Goal: Obtain resource: Obtain resource

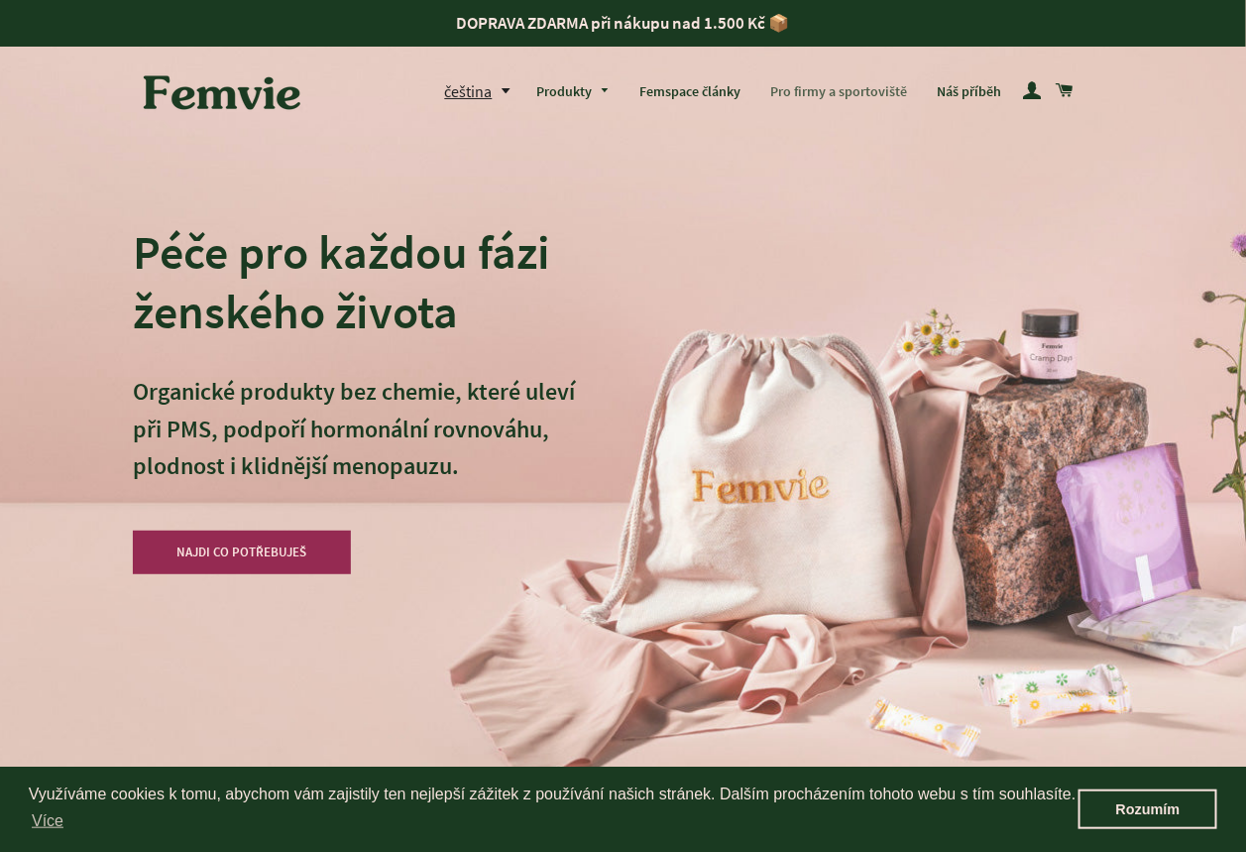
click at [854, 89] on link "Pro firmy a sportoviště" at bounding box center [838, 92] width 167 height 52
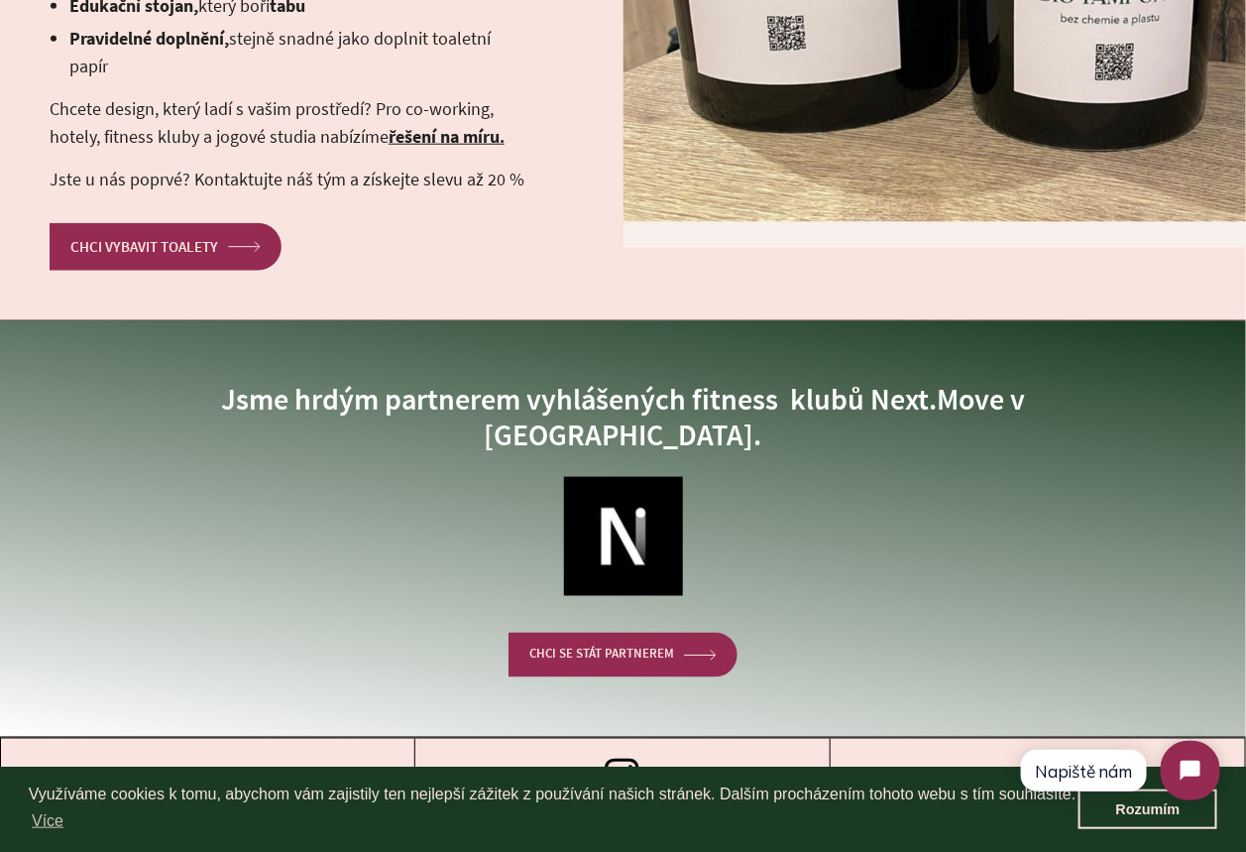
scroll to position [5168, 0]
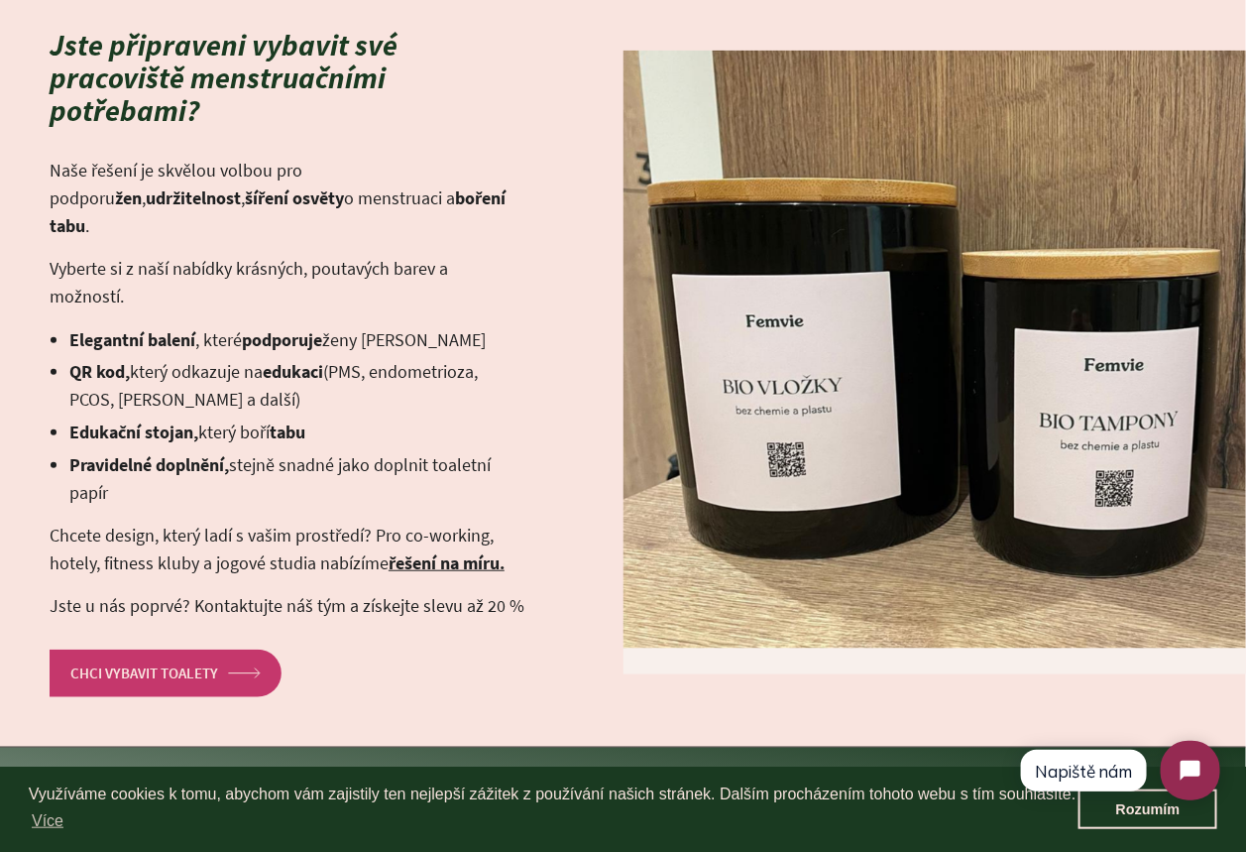
click at [259, 649] on link "CHCI VYBAVIT TOALETY arrow Created with Sketch." at bounding box center [166, 672] width 232 height 47
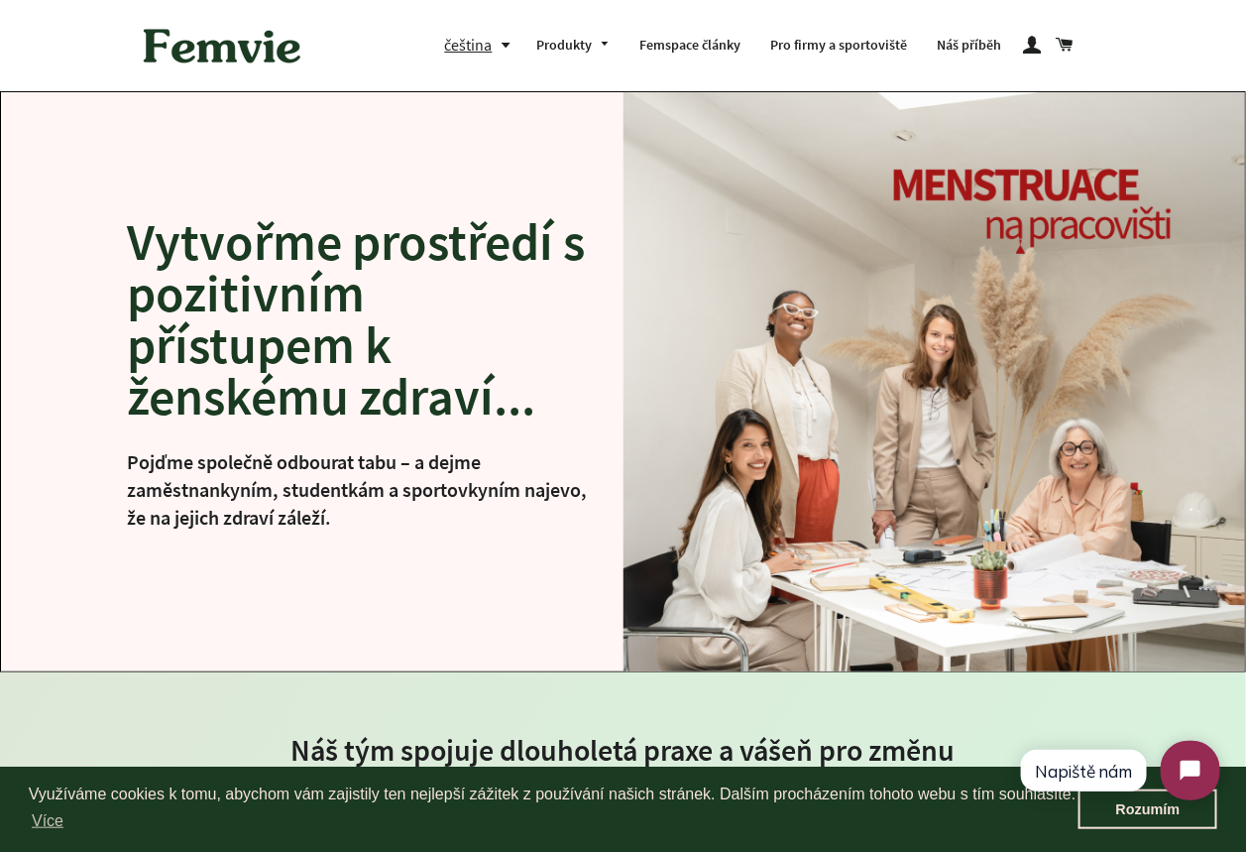
click at [503, 48] on button "čeština" at bounding box center [482, 45] width 77 height 27
click at [504, 121] on link "English" at bounding box center [486, 129] width 51 height 27
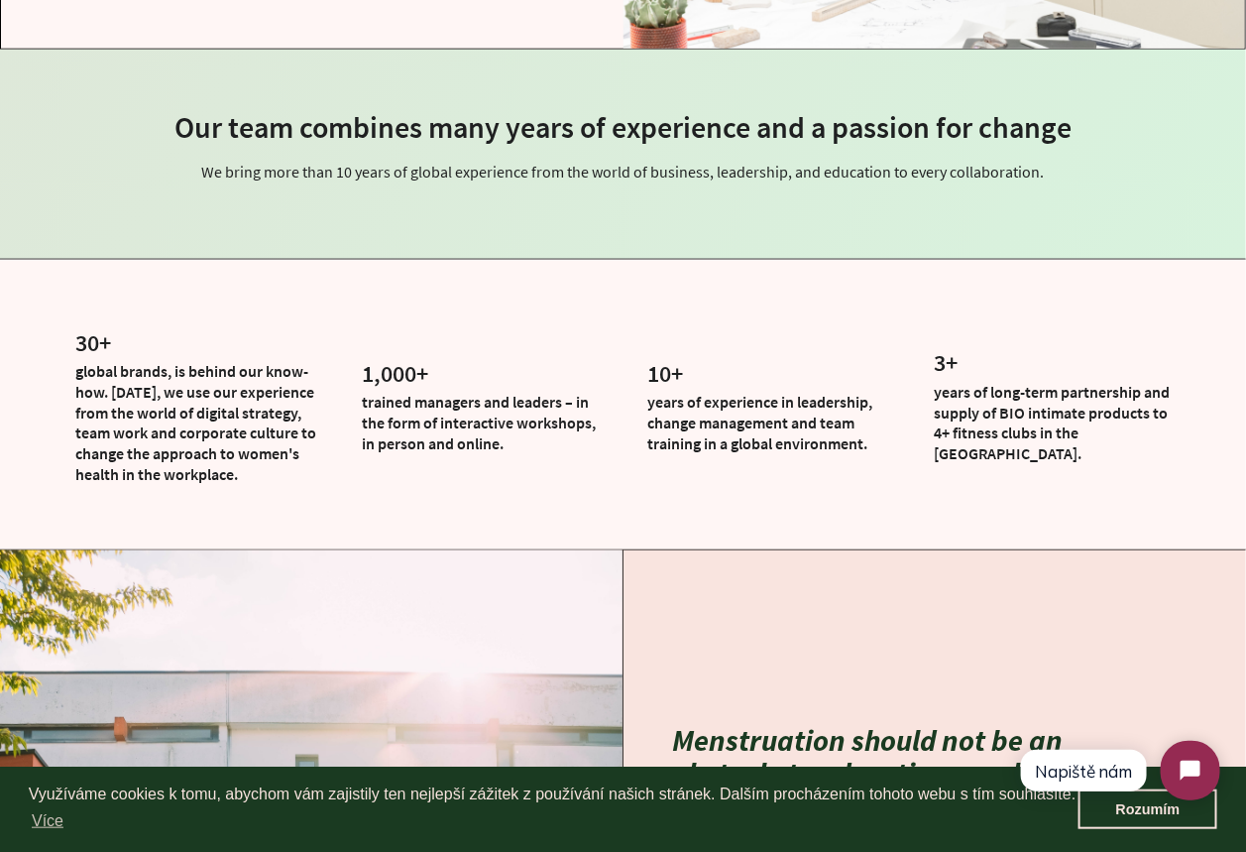
scroll to position [627, 0]
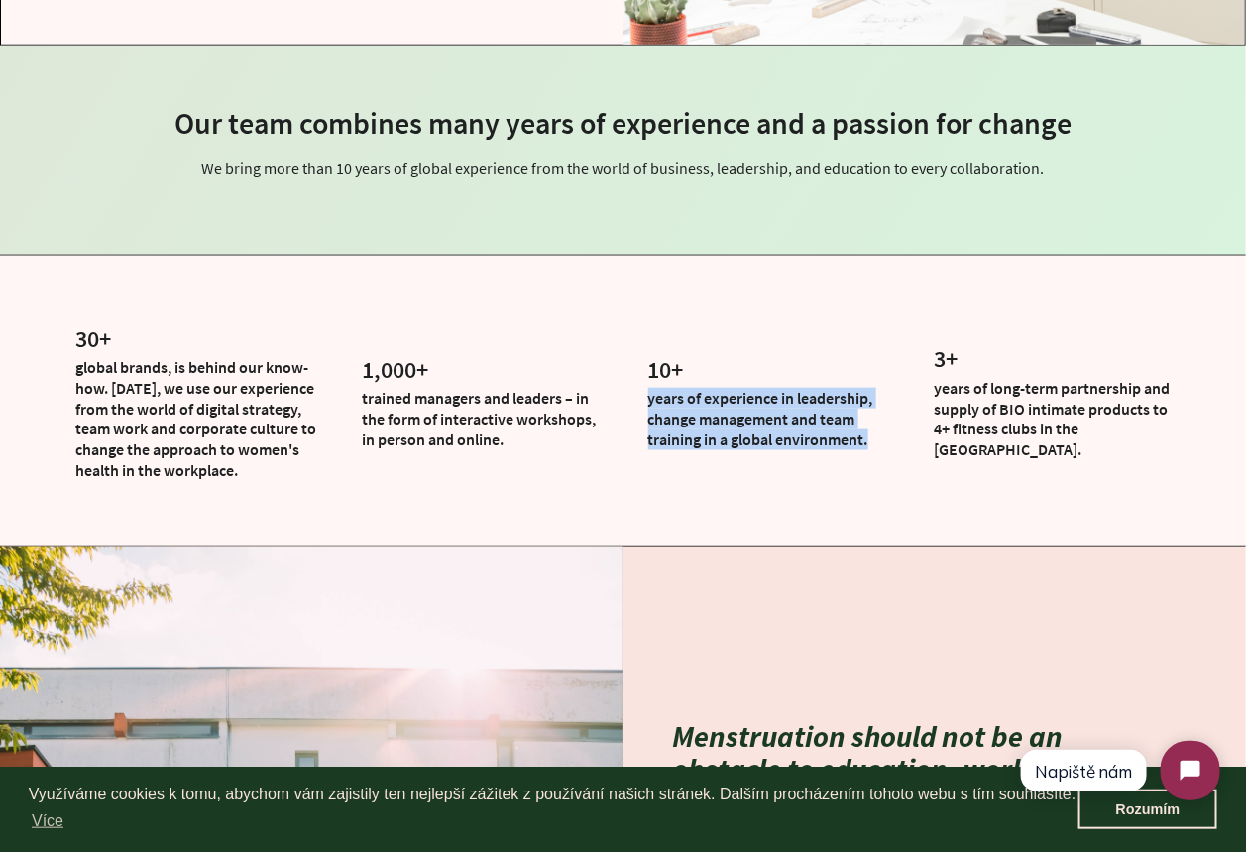
drag, startPoint x: 648, startPoint y: 398, endPoint x: 867, endPoint y: 434, distance: 222.2
click at [867, 434] on p "years of experience in leadership, change management and team training in a glo…" at bounding box center [771, 418] width 247 height 61
copy p "years of experience in leadership, change management and team training in a glo…"
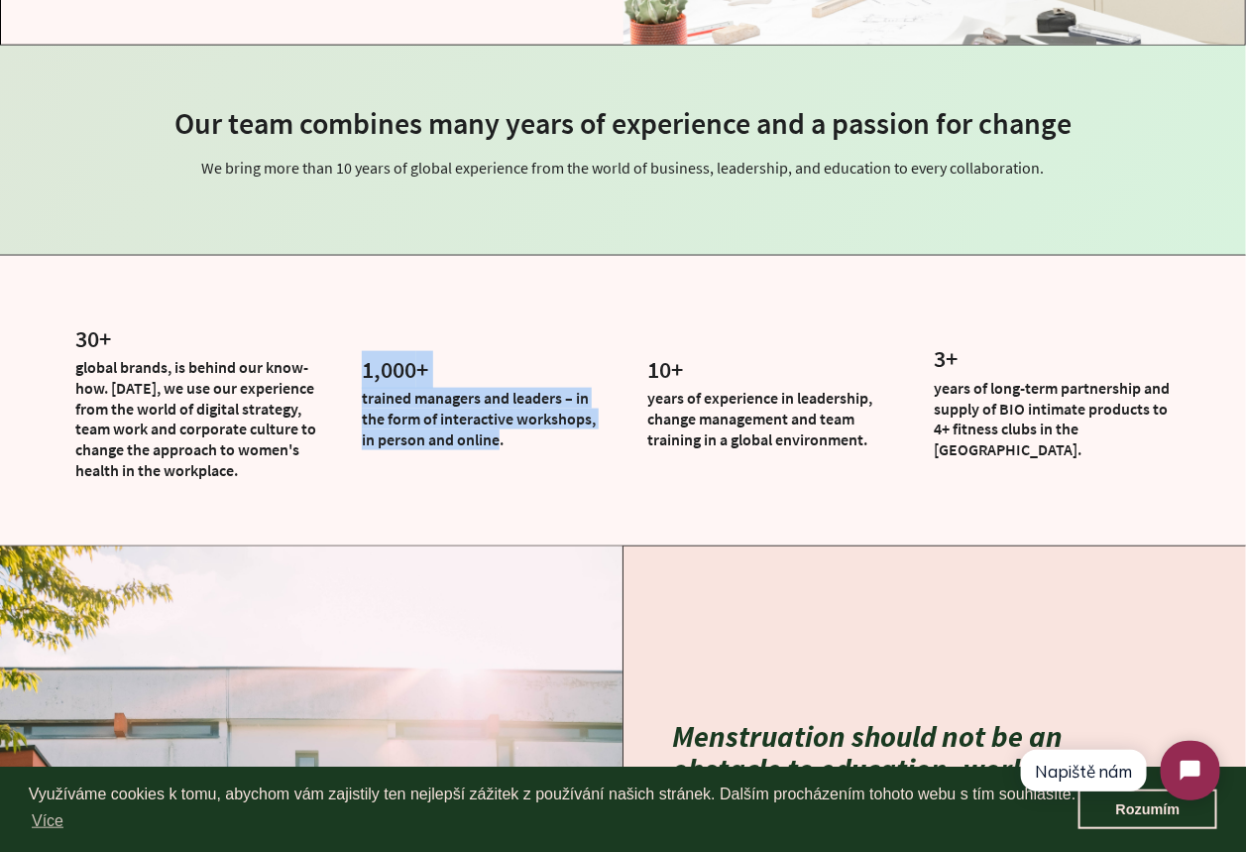
drag, startPoint x: 502, startPoint y: 441, endPoint x: 360, endPoint y: 375, distance: 156.6
click at [360, 375] on div "1,000 + trained managers and leaders – in the form of interactive workshops, in…" at bounding box center [480, 400] width 257 height 99
copy div "1,000 + trained managers and leaders – in the form of interactive workshops, in…"
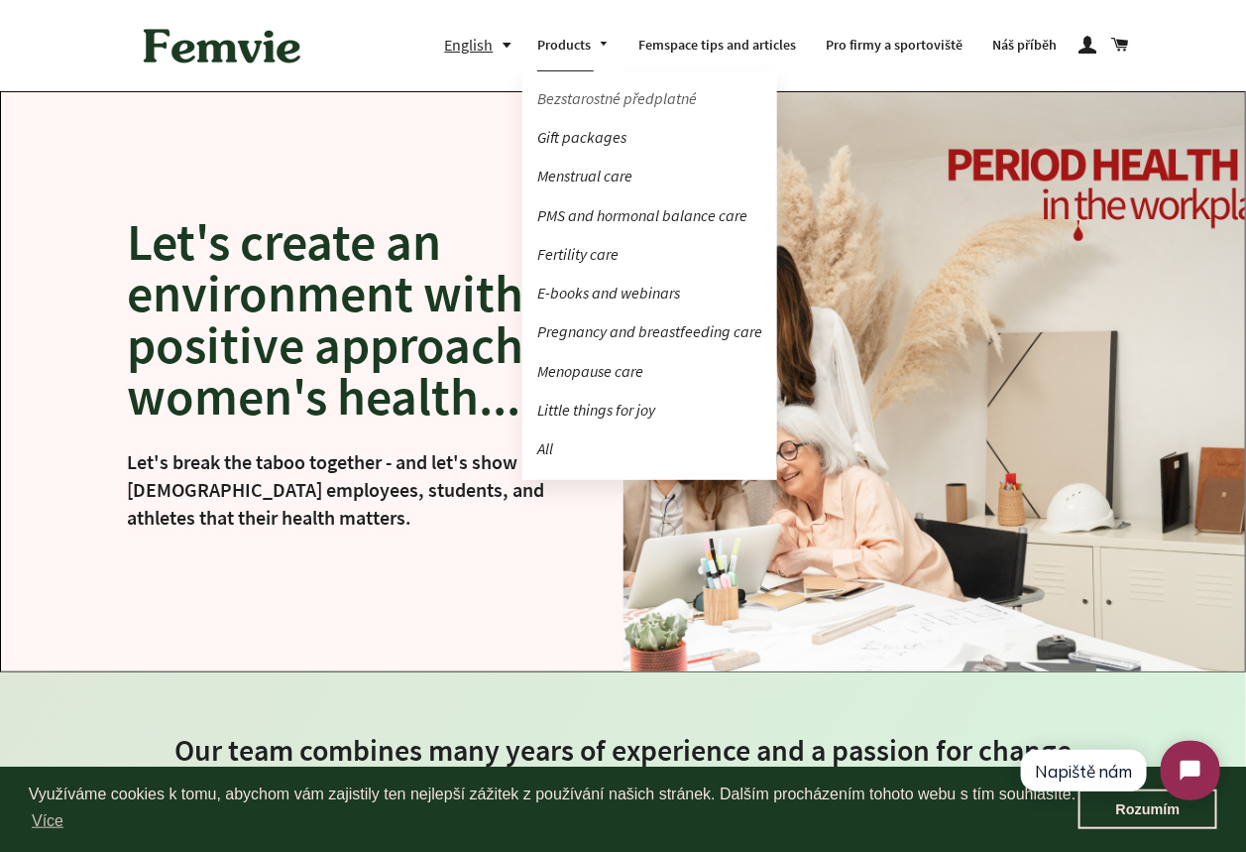
click at [606, 96] on link "Bezstarostné předplatné" at bounding box center [649, 98] width 255 height 35
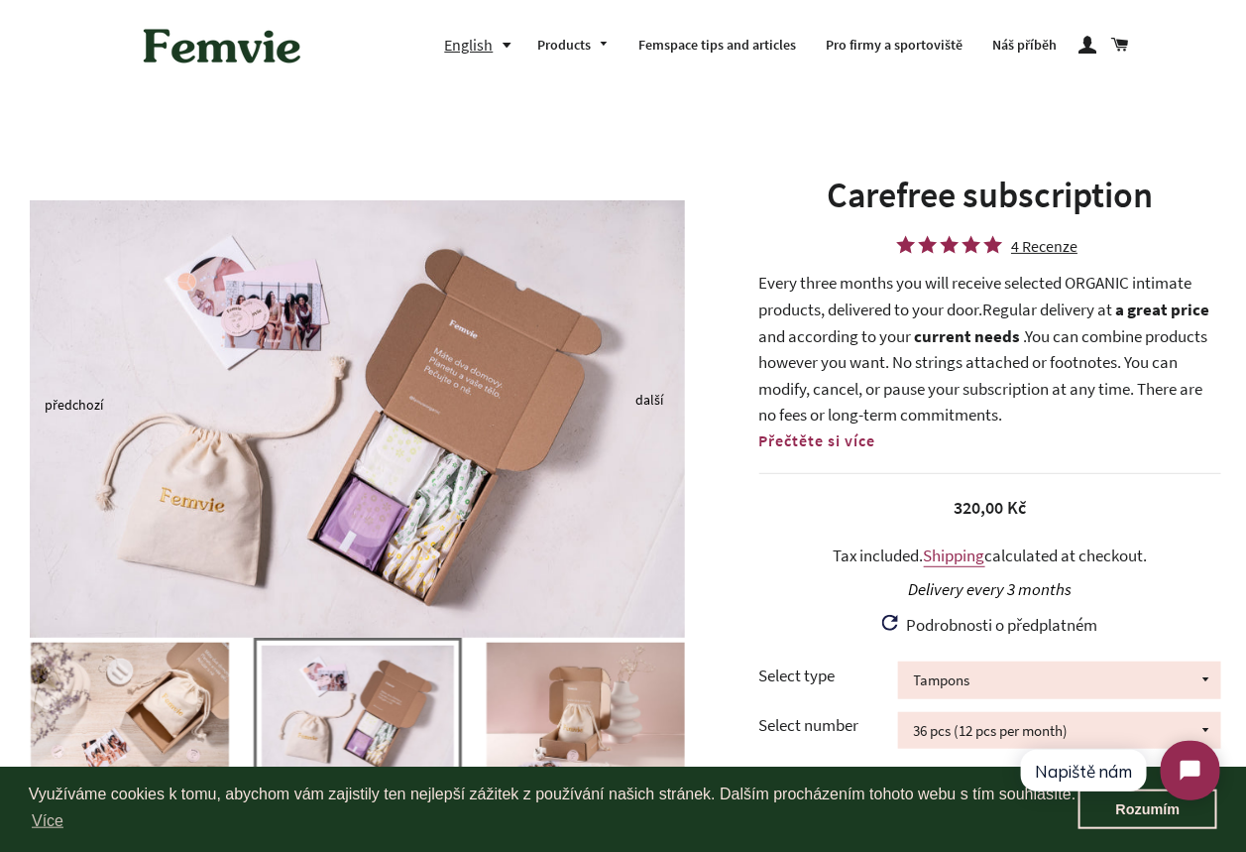
click at [1035, 242] on div "4 Recenze" at bounding box center [1044, 246] width 66 height 14
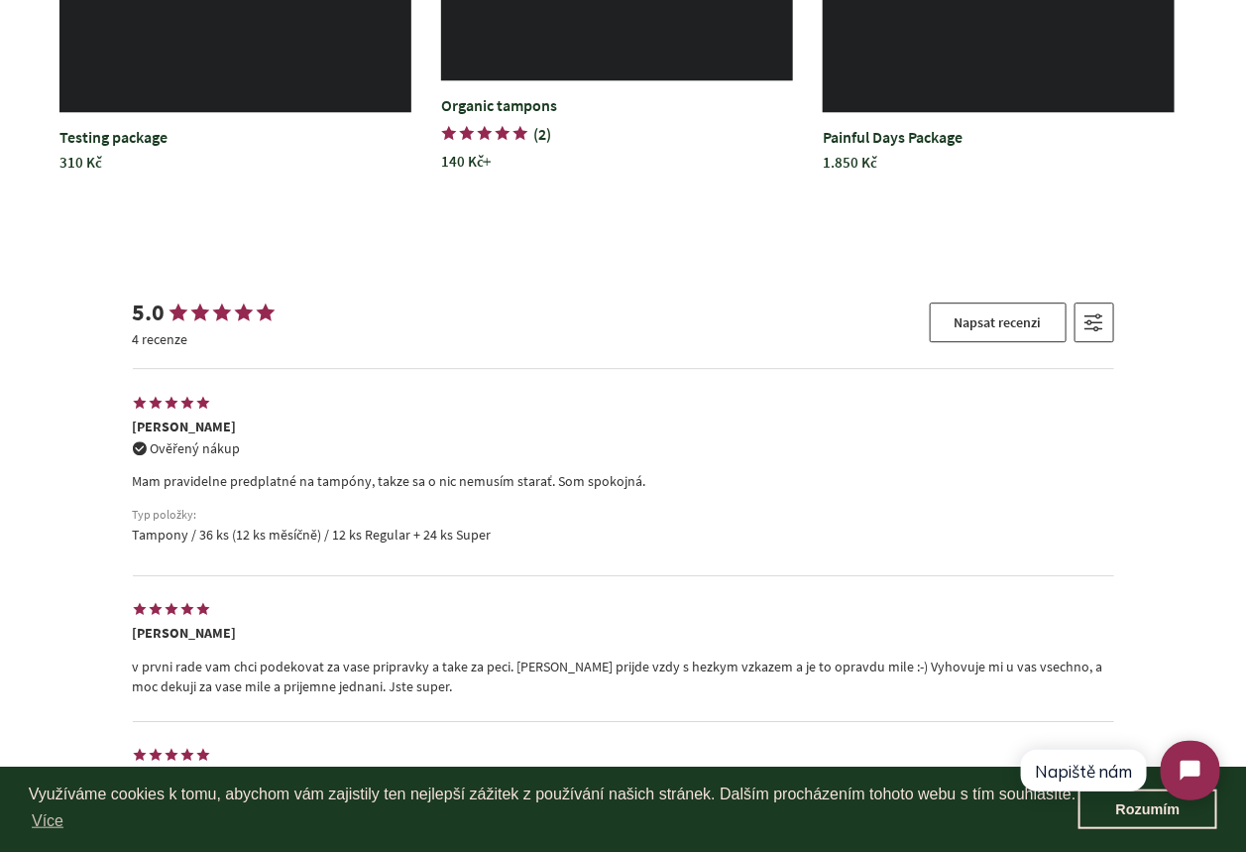
scroll to position [4446, 0]
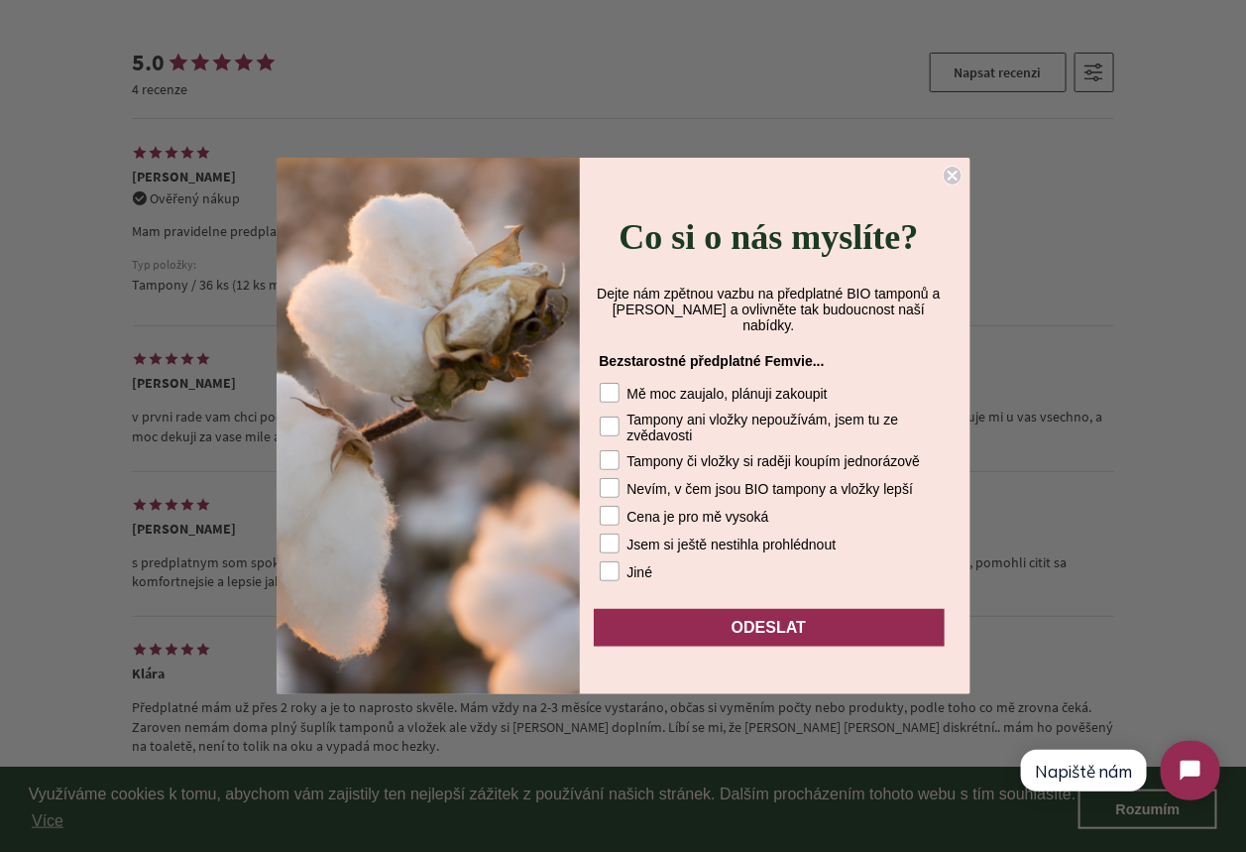
click at [948, 167] on circle "Close dialog" at bounding box center [952, 176] width 19 height 19
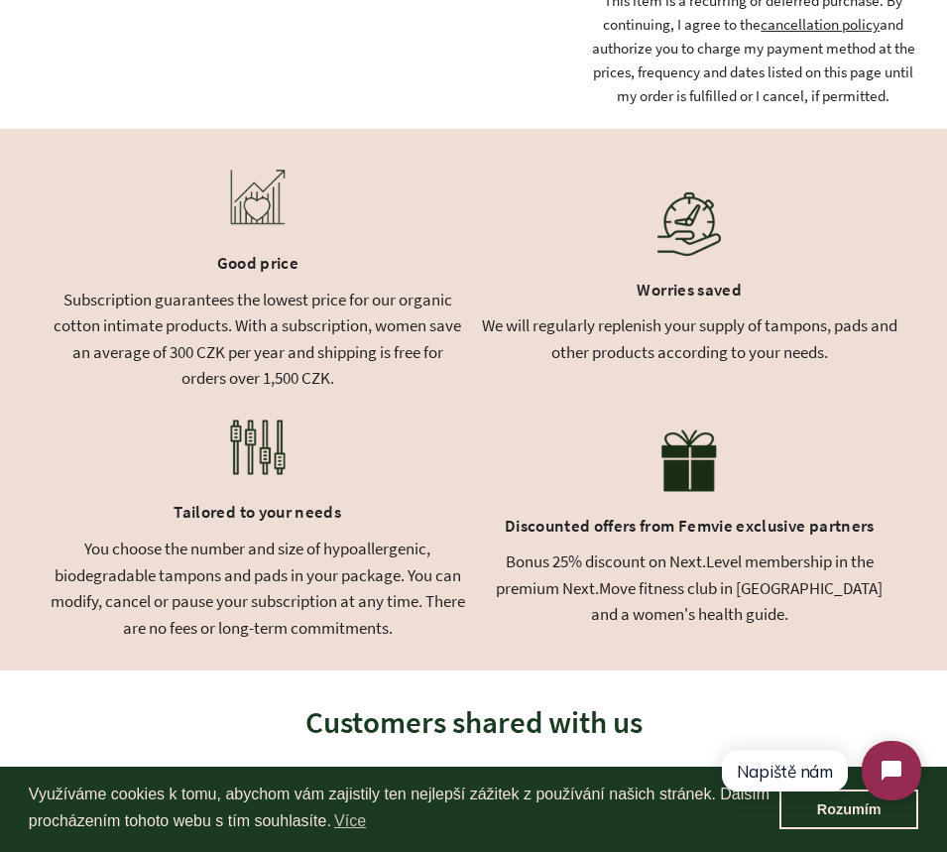
scroll to position [0, 0]
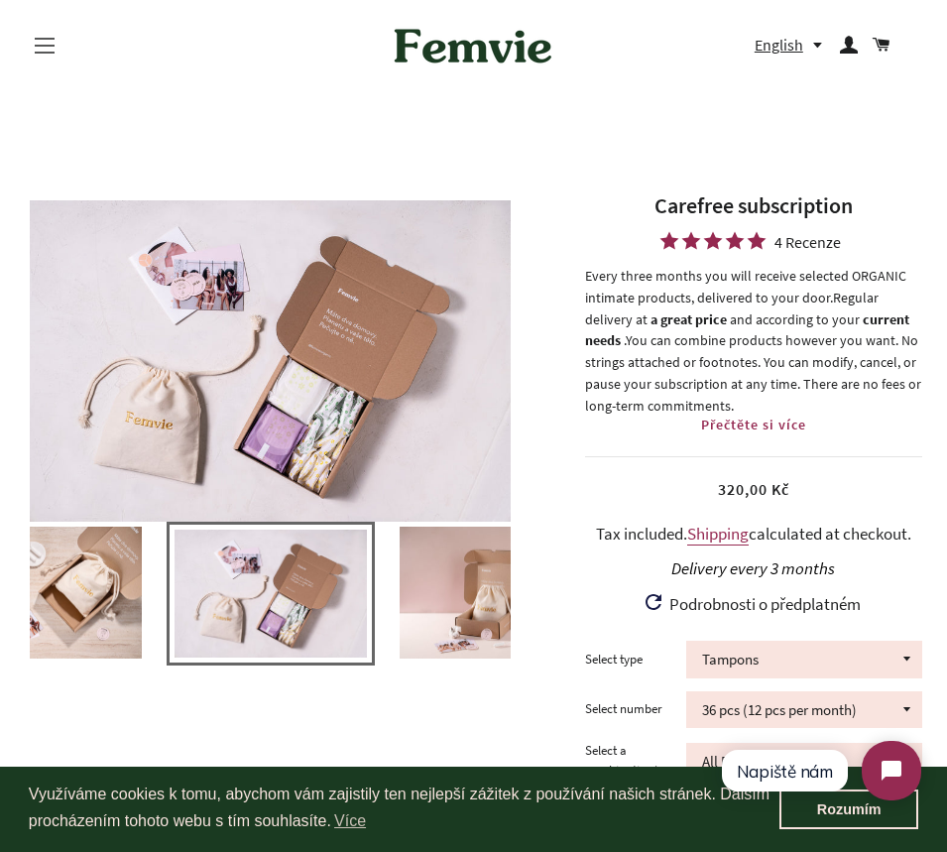
click at [36, 55] on button "Site navigation" at bounding box center [45, 46] width 50 height 50
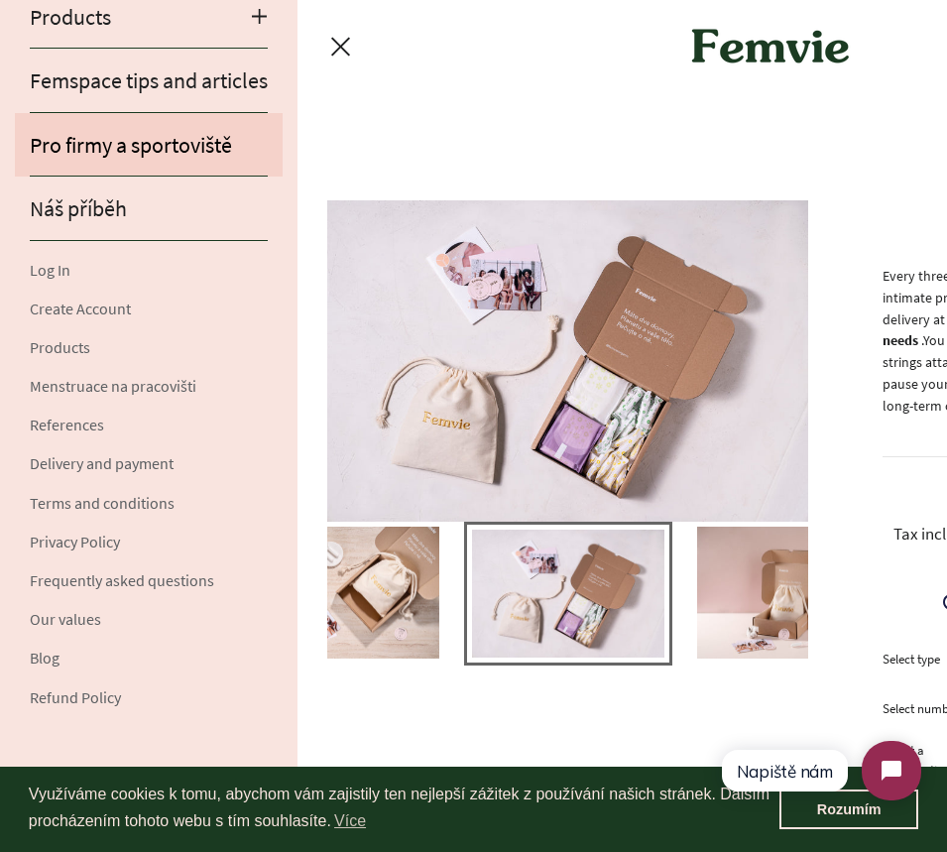
click at [105, 174] on link "Pro firmy a sportoviště" at bounding box center [149, 144] width 268 height 63
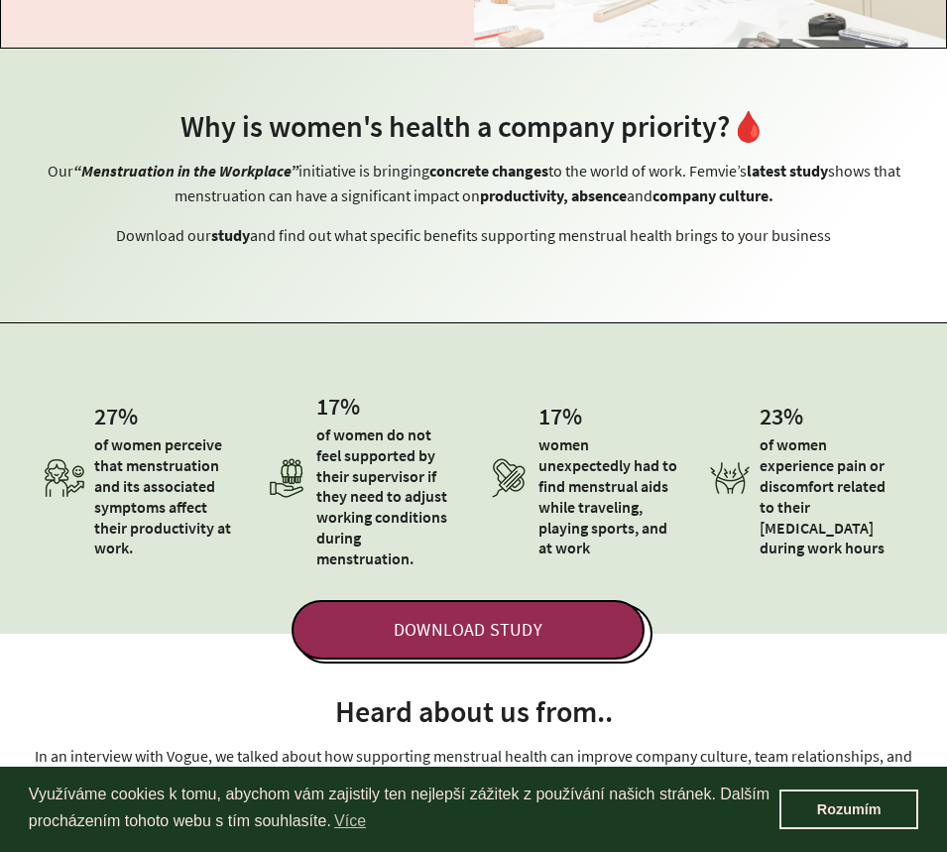
scroll to position [671, 0]
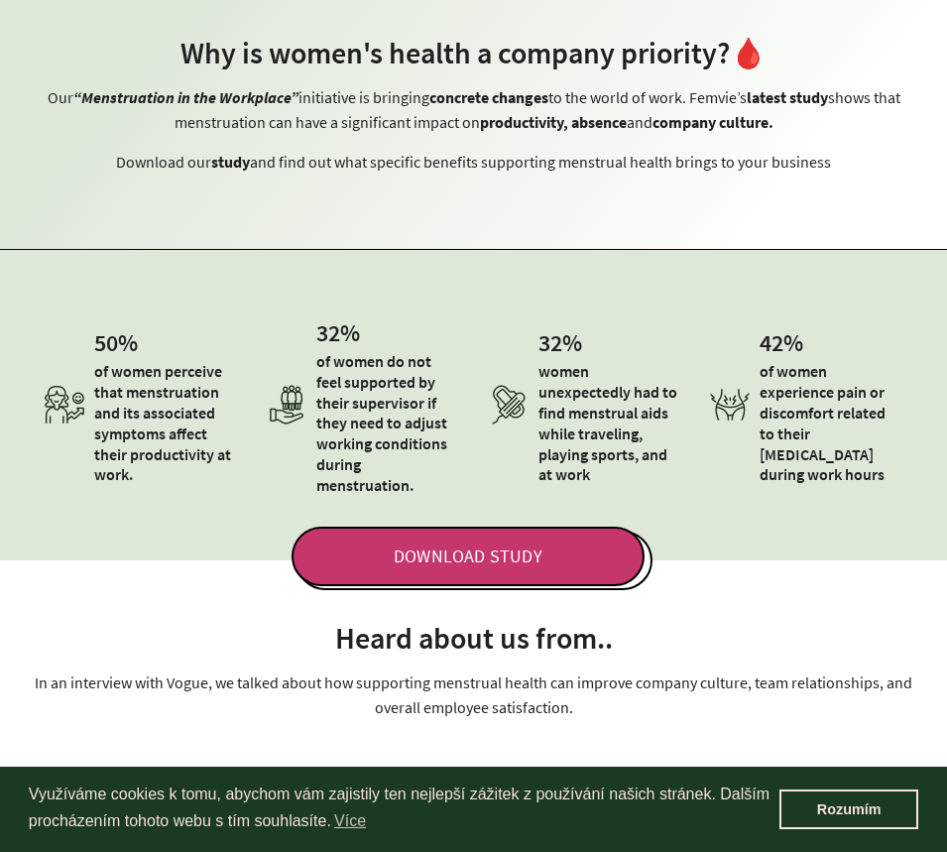
click at [502, 554] on span "DOWNLOAD STUDY" at bounding box center [467, 555] width 353 height 59
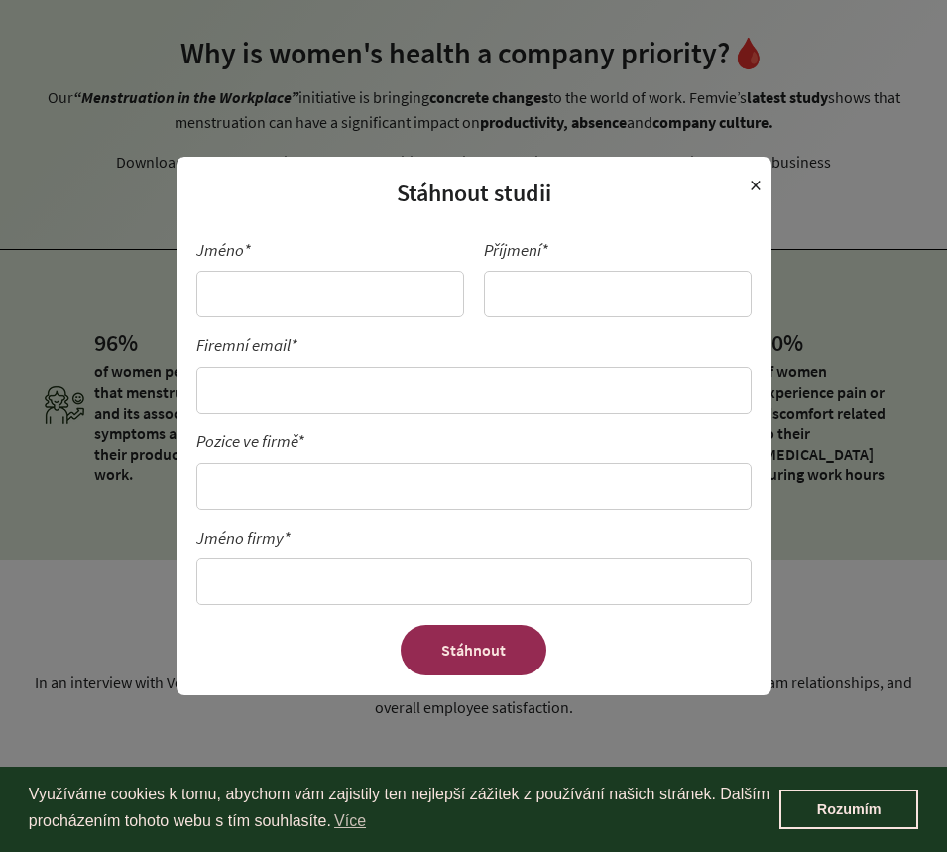
click at [757, 186] on span "×" at bounding box center [756, 186] width 12 height 38
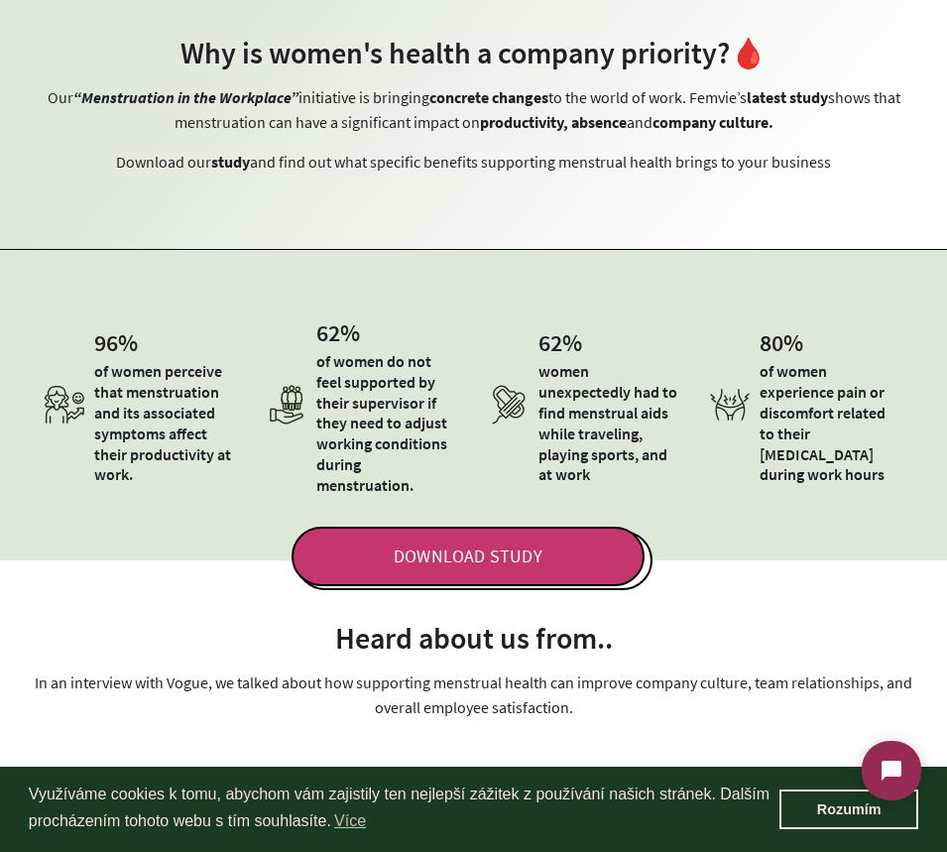
scroll to position [0, 0]
